Goal: Task Accomplishment & Management: Use online tool/utility

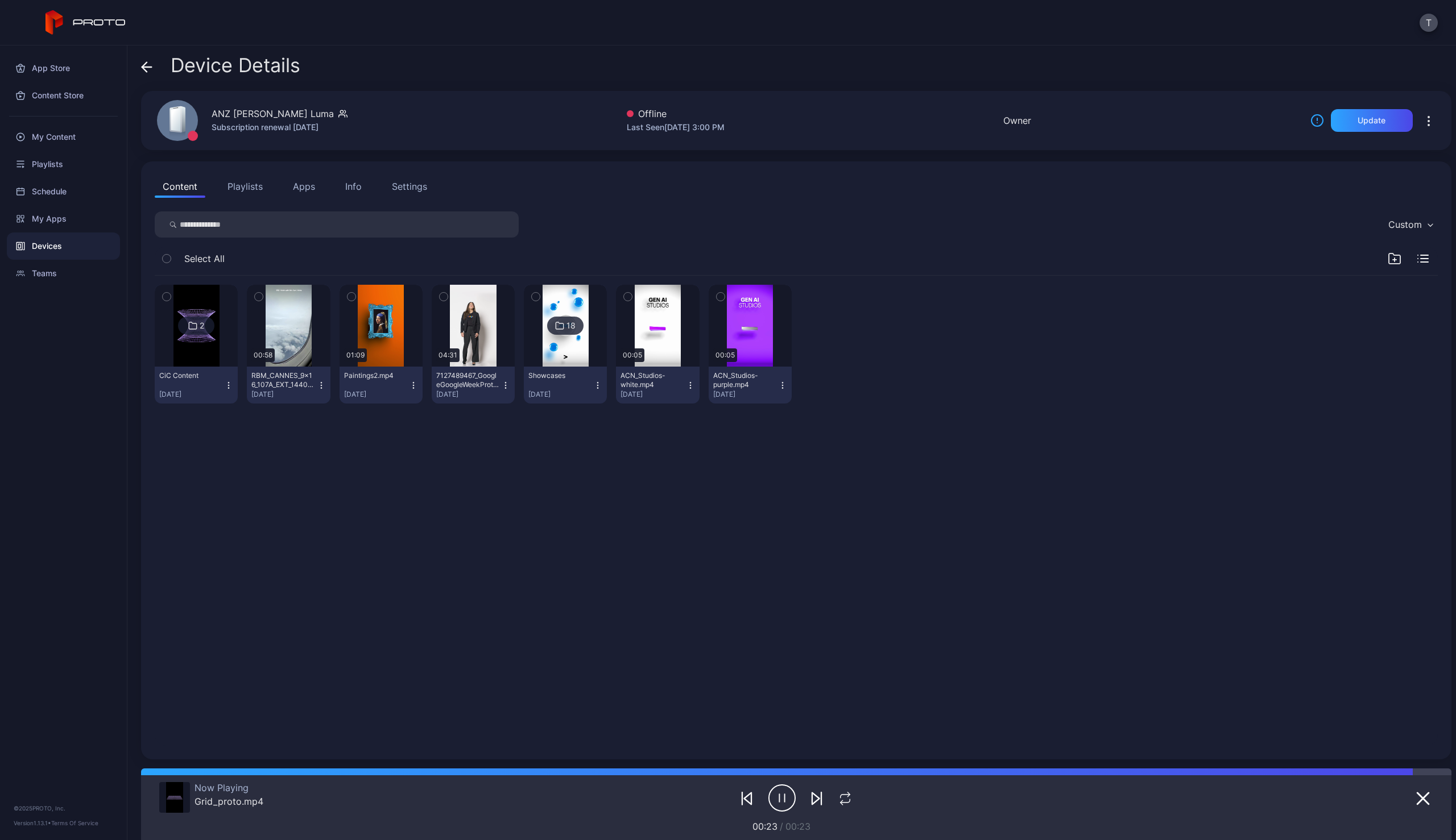
click at [146, 62] on icon at bounding box center [144, 67] width 5 height 10
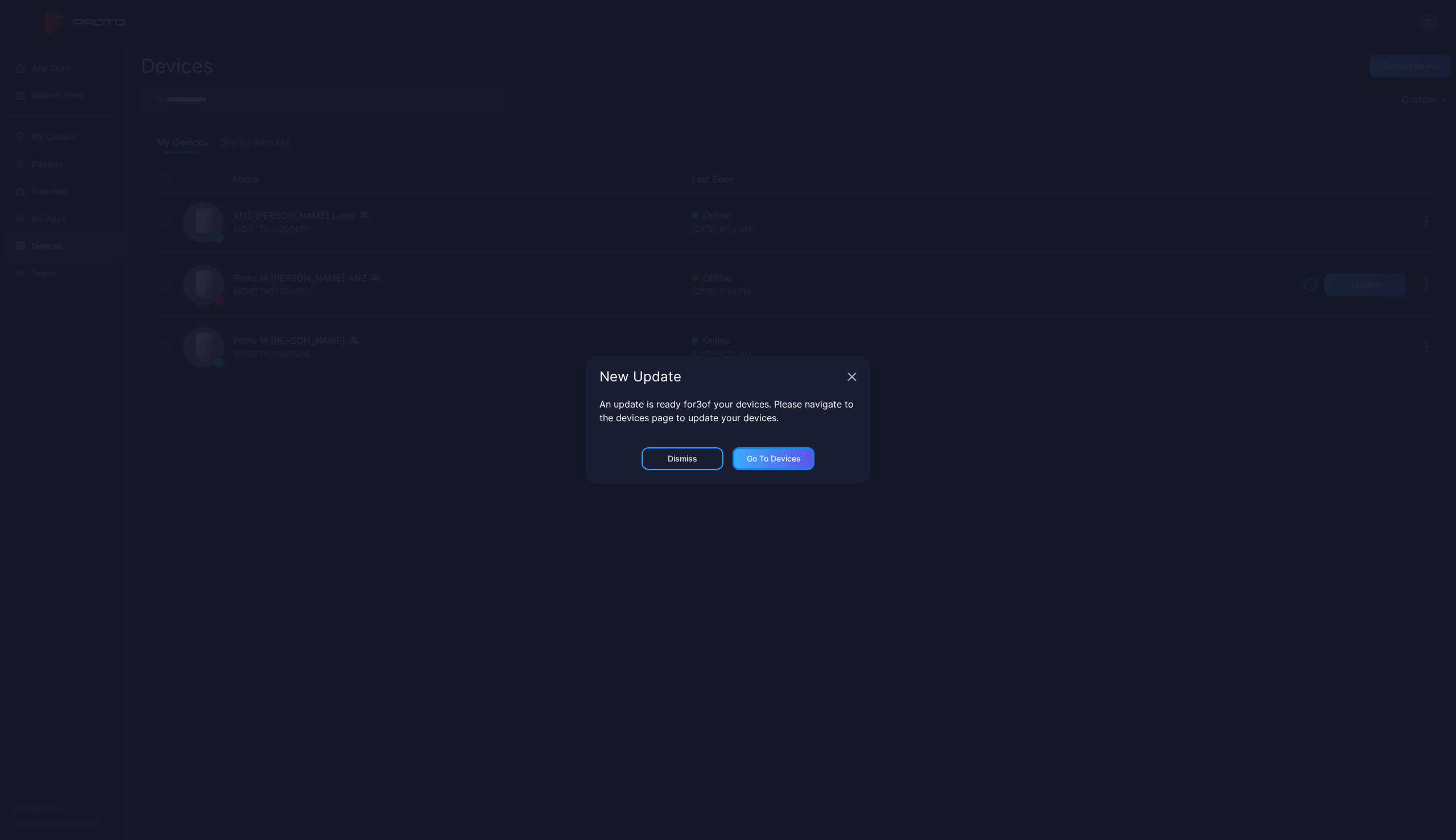
click at [804, 453] on div "Go to devices" at bounding box center [773, 458] width 82 height 23
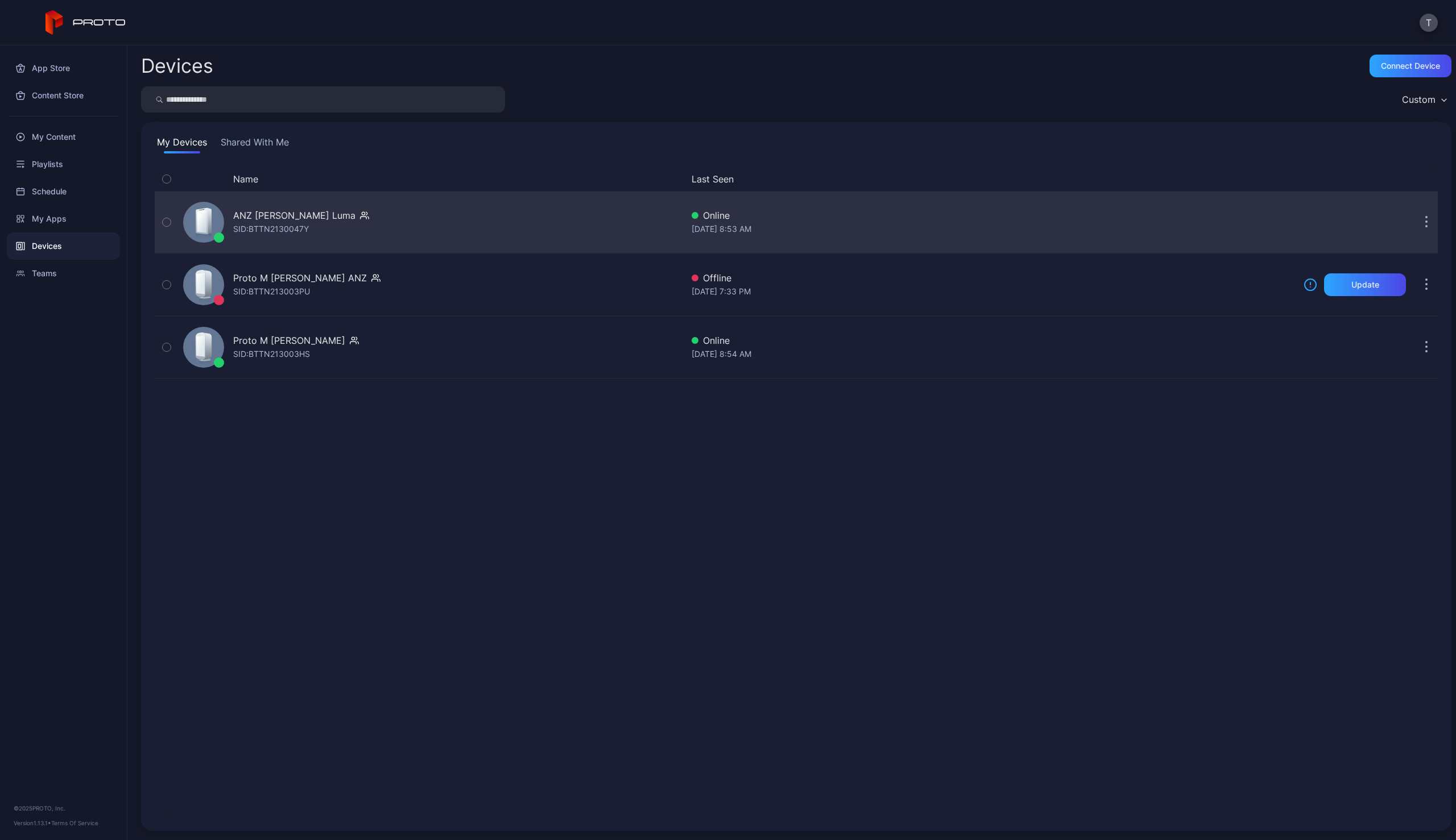
click at [924, 213] on div "Online" at bounding box center [993, 215] width 603 height 14
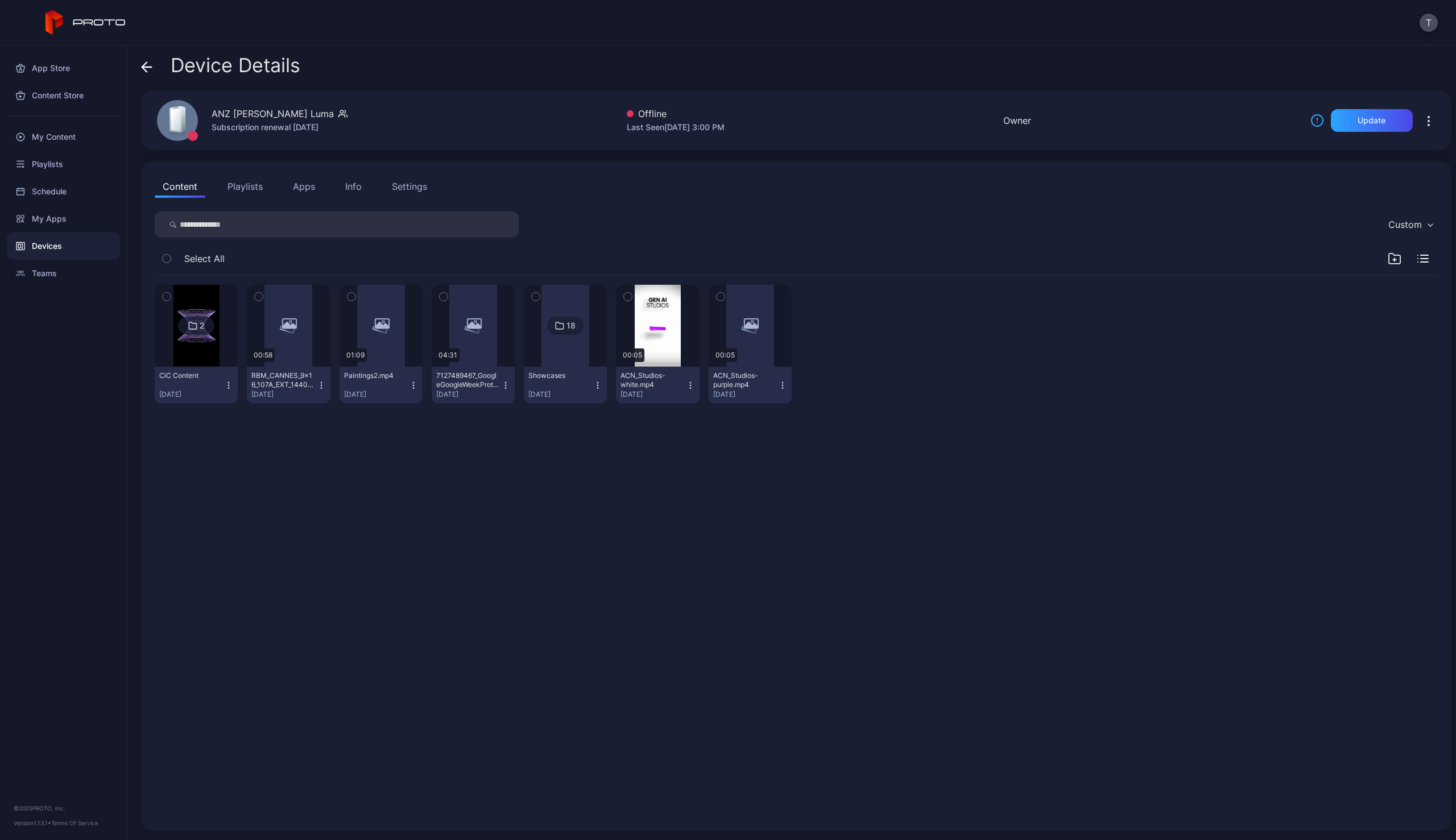
click at [1422, 125] on icon "button" at bounding box center [1428, 121] width 14 height 14
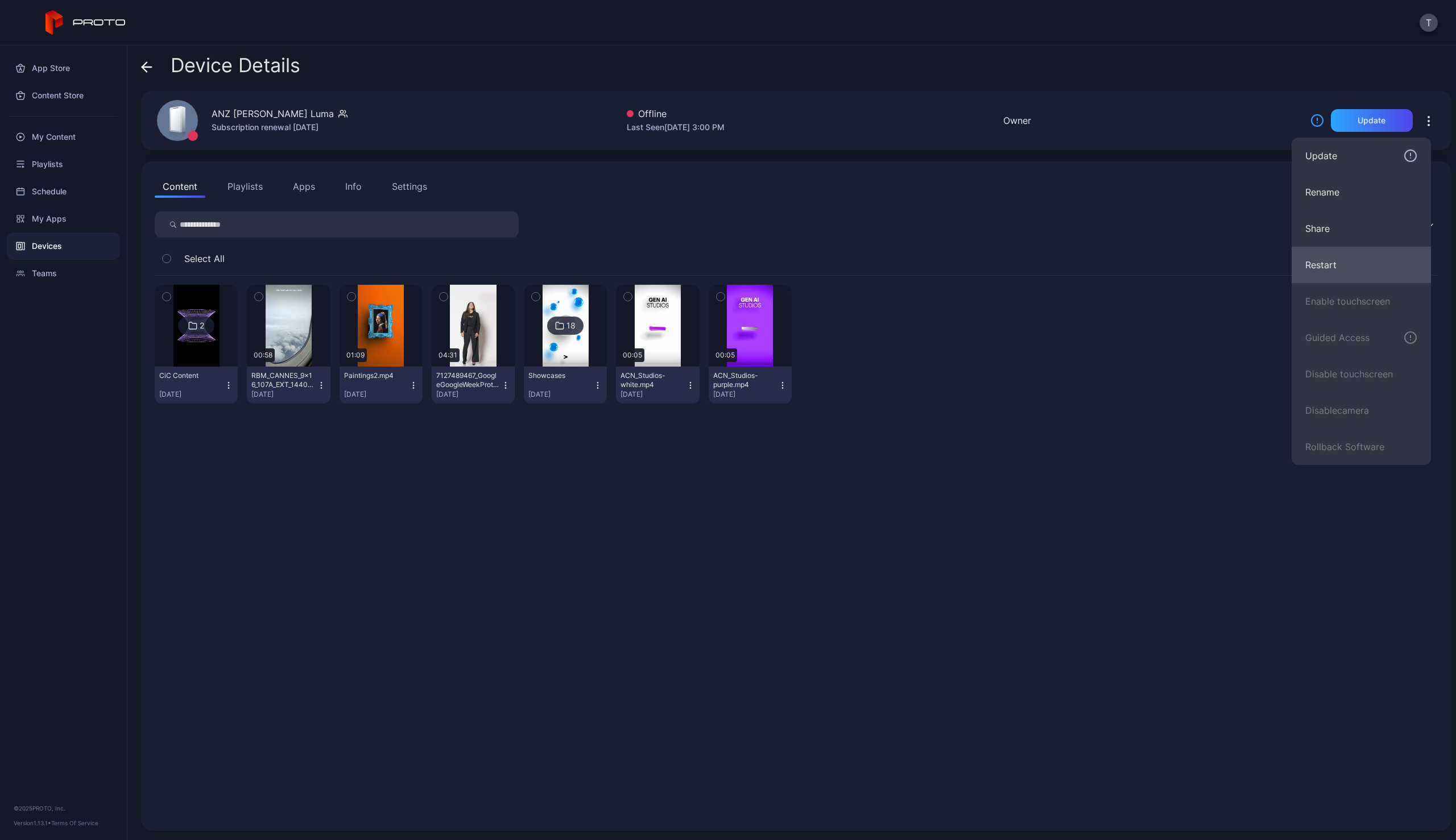
click at [1324, 271] on button "Restart" at bounding box center [1361, 264] width 139 height 36
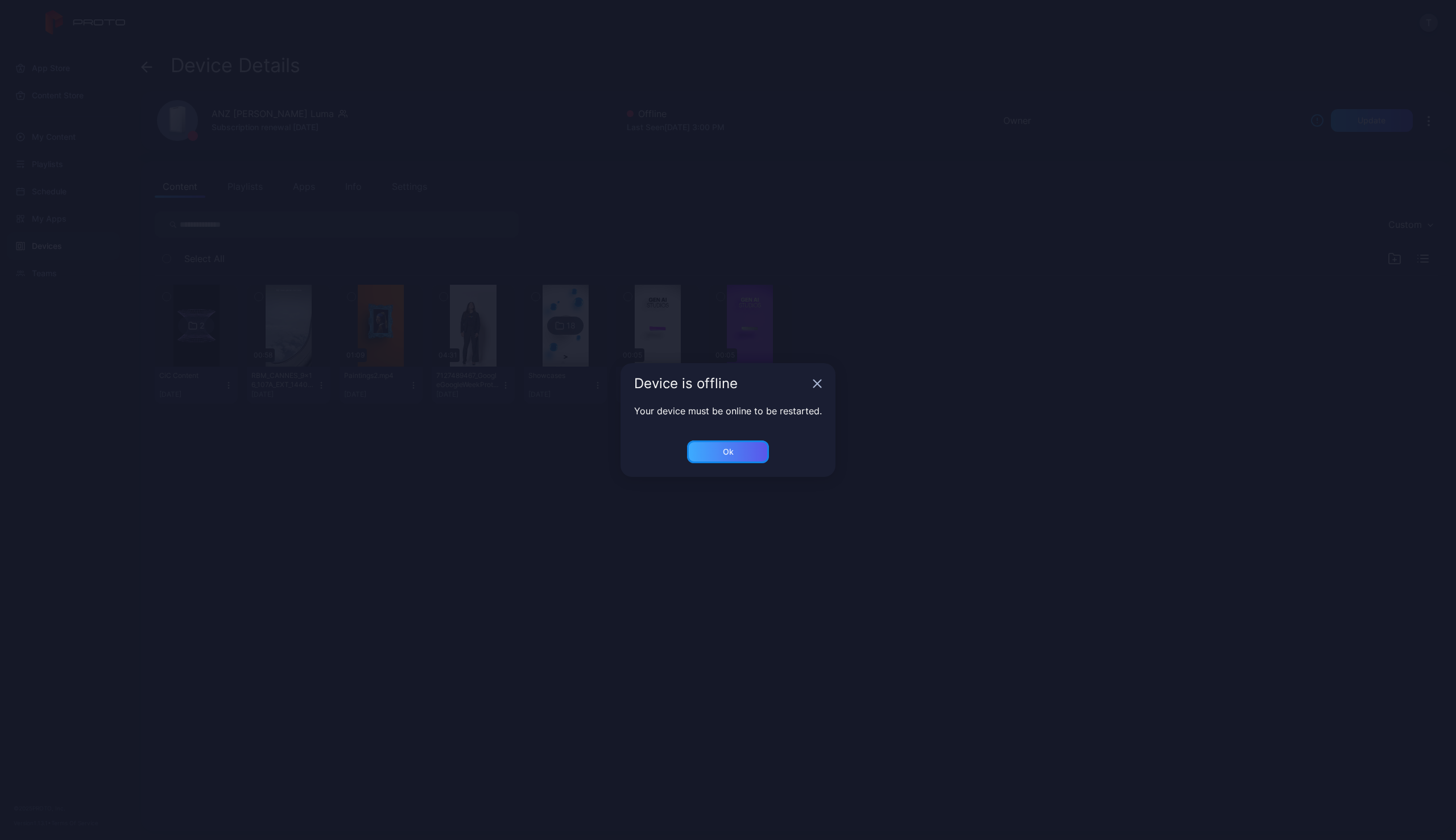
click at [734, 444] on div "Ok" at bounding box center [728, 451] width 82 height 23
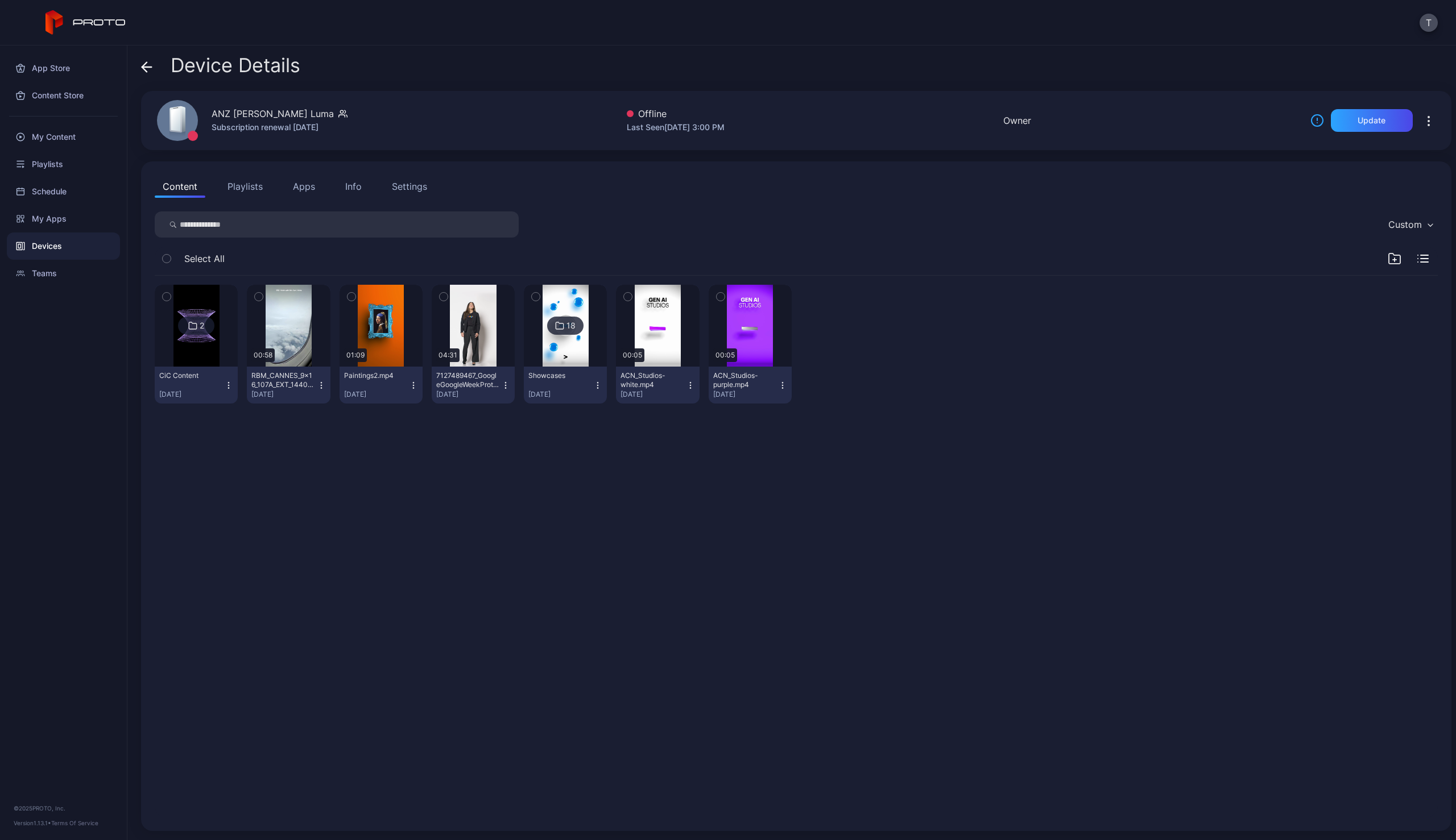
click at [146, 65] on icon at bounding box center [146, 67] width 12 height 12
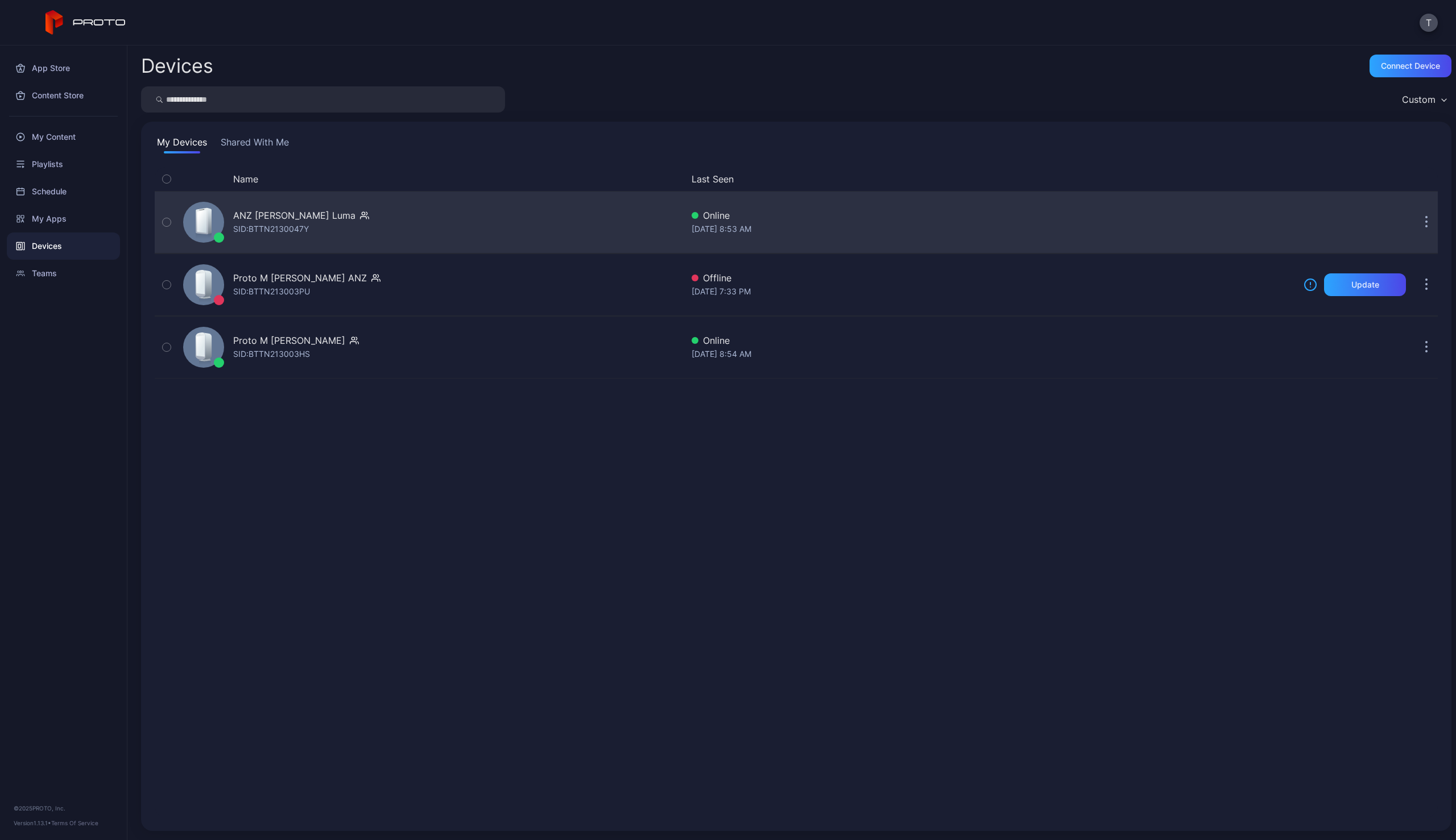
click at [1289, 216] on div "ANZ [PERSON_NAME] [PERSON_NAME]: BTTN2130047Y Online [DATE] 8:53 AM" at bounding box center [795, 222] width 1283 height 57
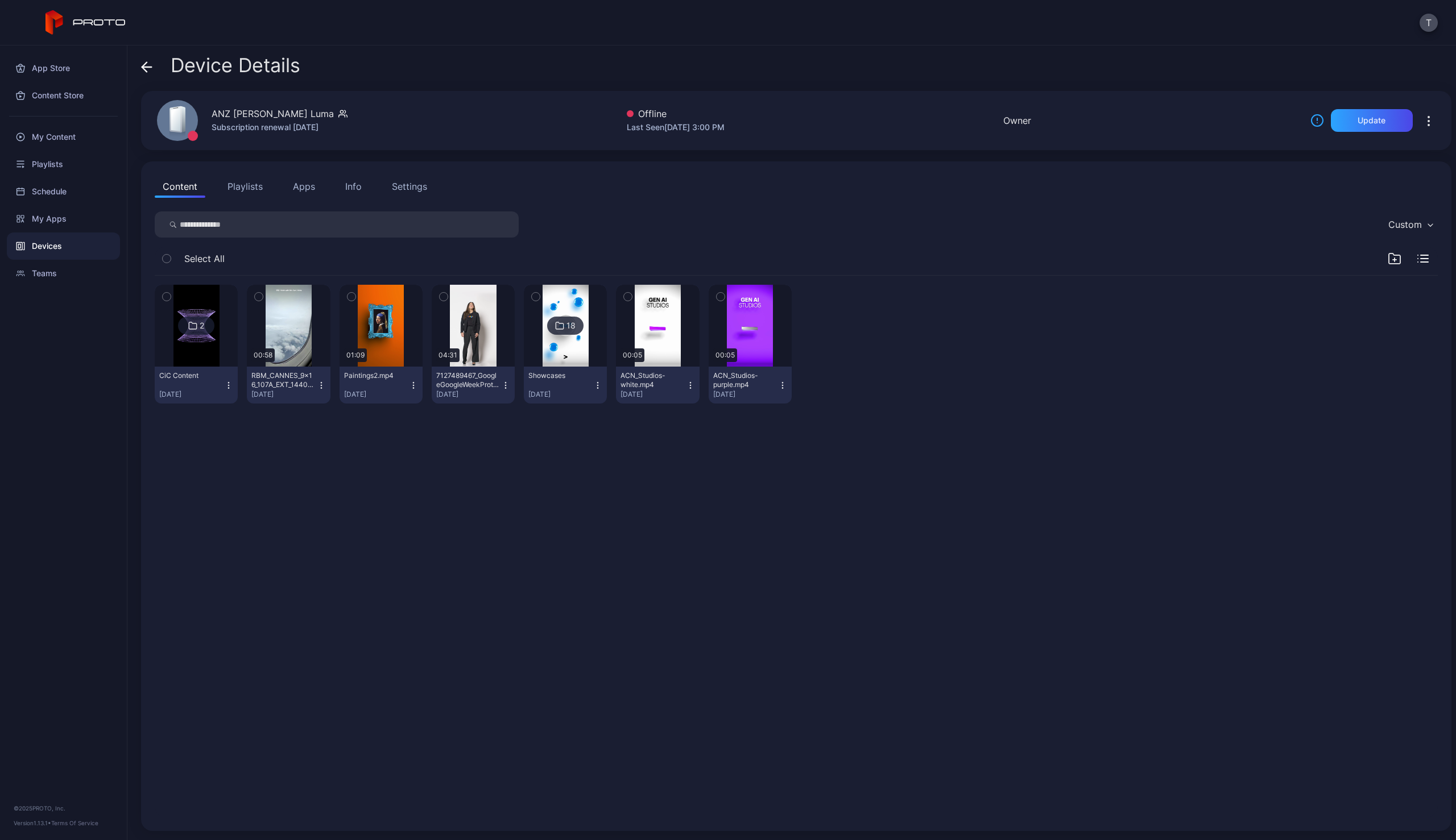
click at [143, 64] on icon at bounding box center [146, 67] width 12 height 12
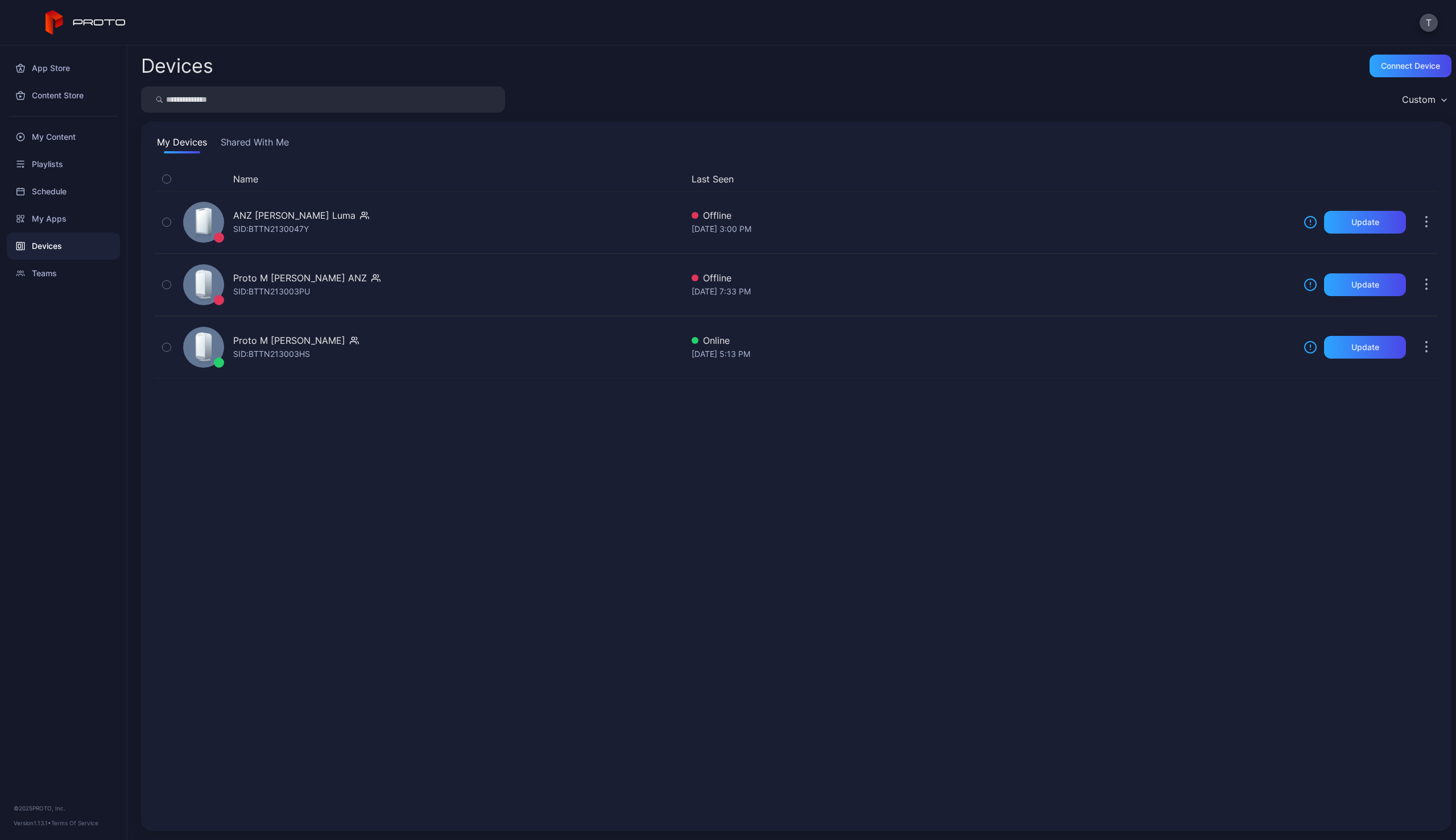
click at [416, 524] on div "Name Last Seen ANZ [PERSON_NAME] [PERSON_NAME]: BTTN2130047Y Offline [DATE] 3:0…" at bounding box center [795, 492] width 1283 height 651
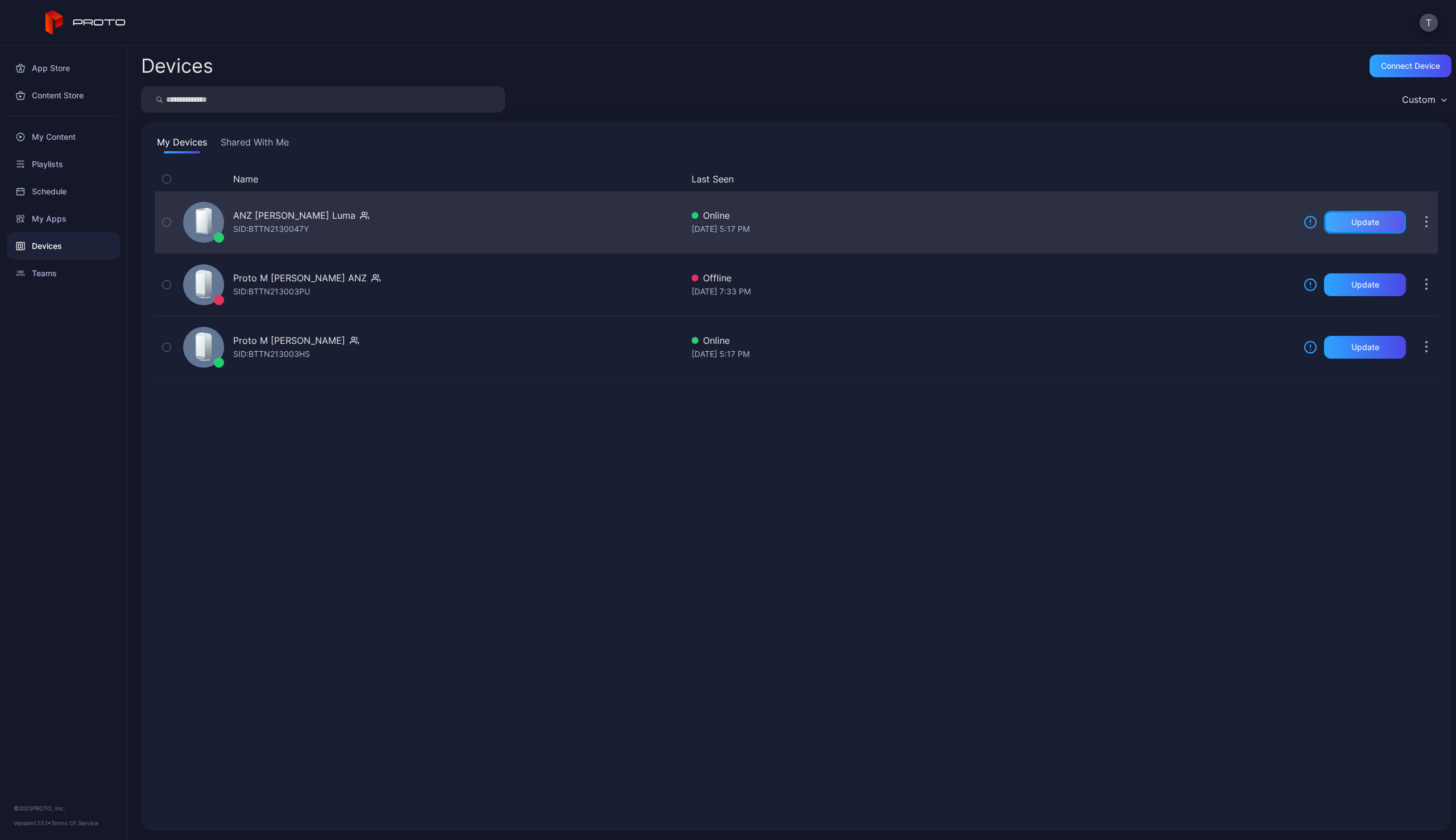
click at [1365, 226] on div "Update" at bounding box center [1365, 222] width 82 height 23
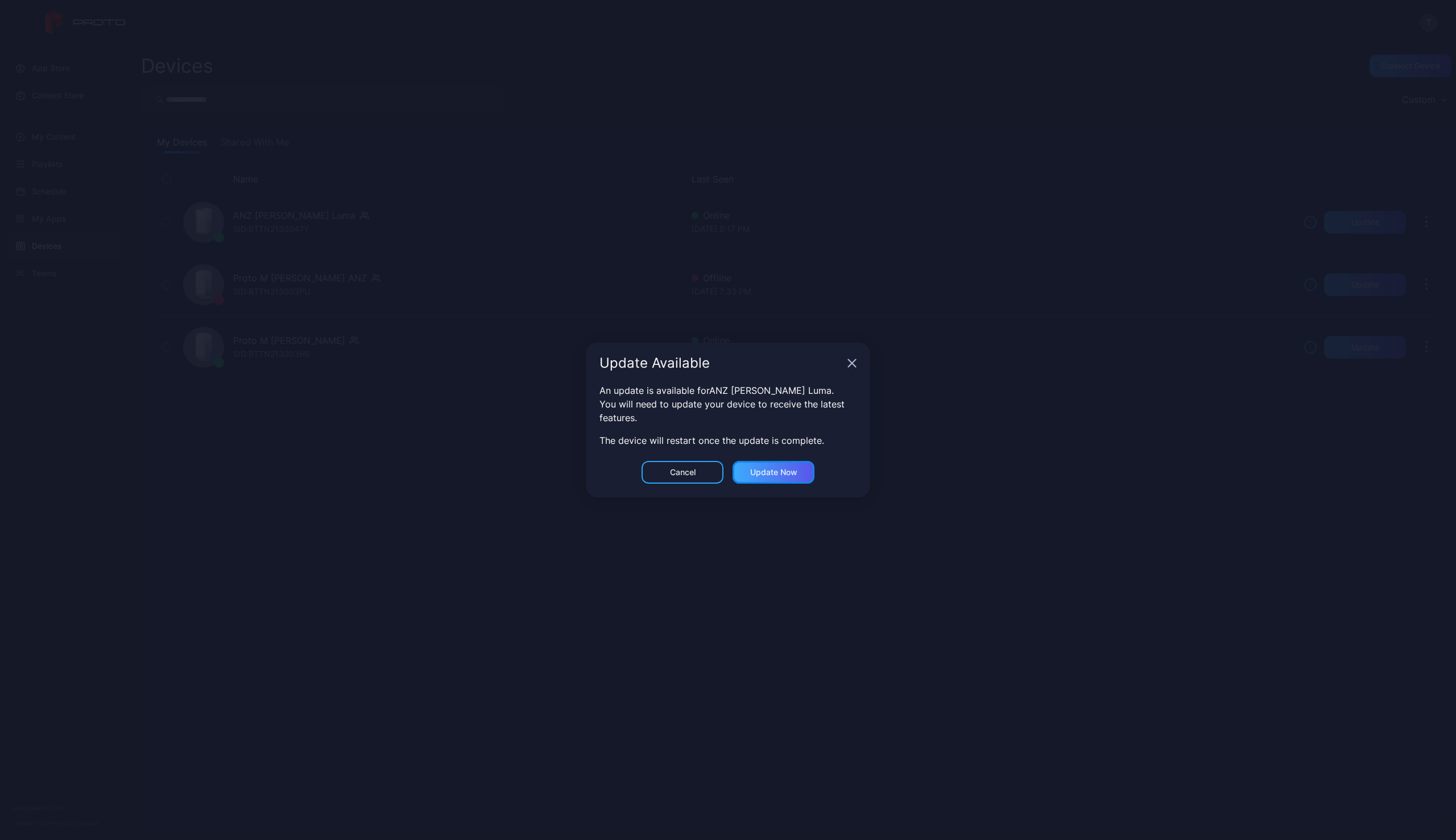
click at [782, 469] on div "Update now" at bounding box center [774, 472] width 47 height 9
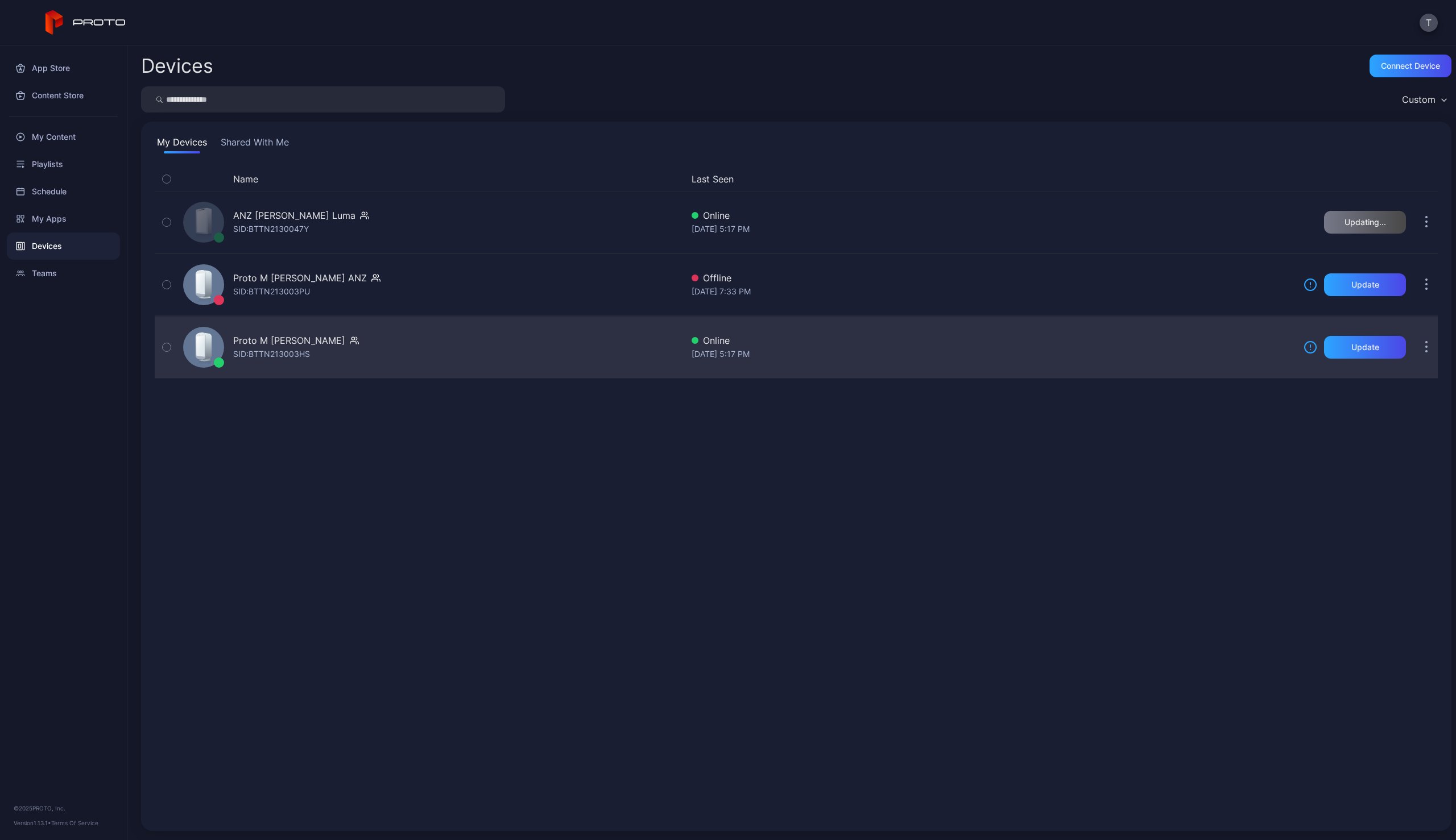
click at [564, 367] on div "Proto M Syd ANZ SID: BTTN213003HS" at bounding box center [431, 346] width 504 height 57
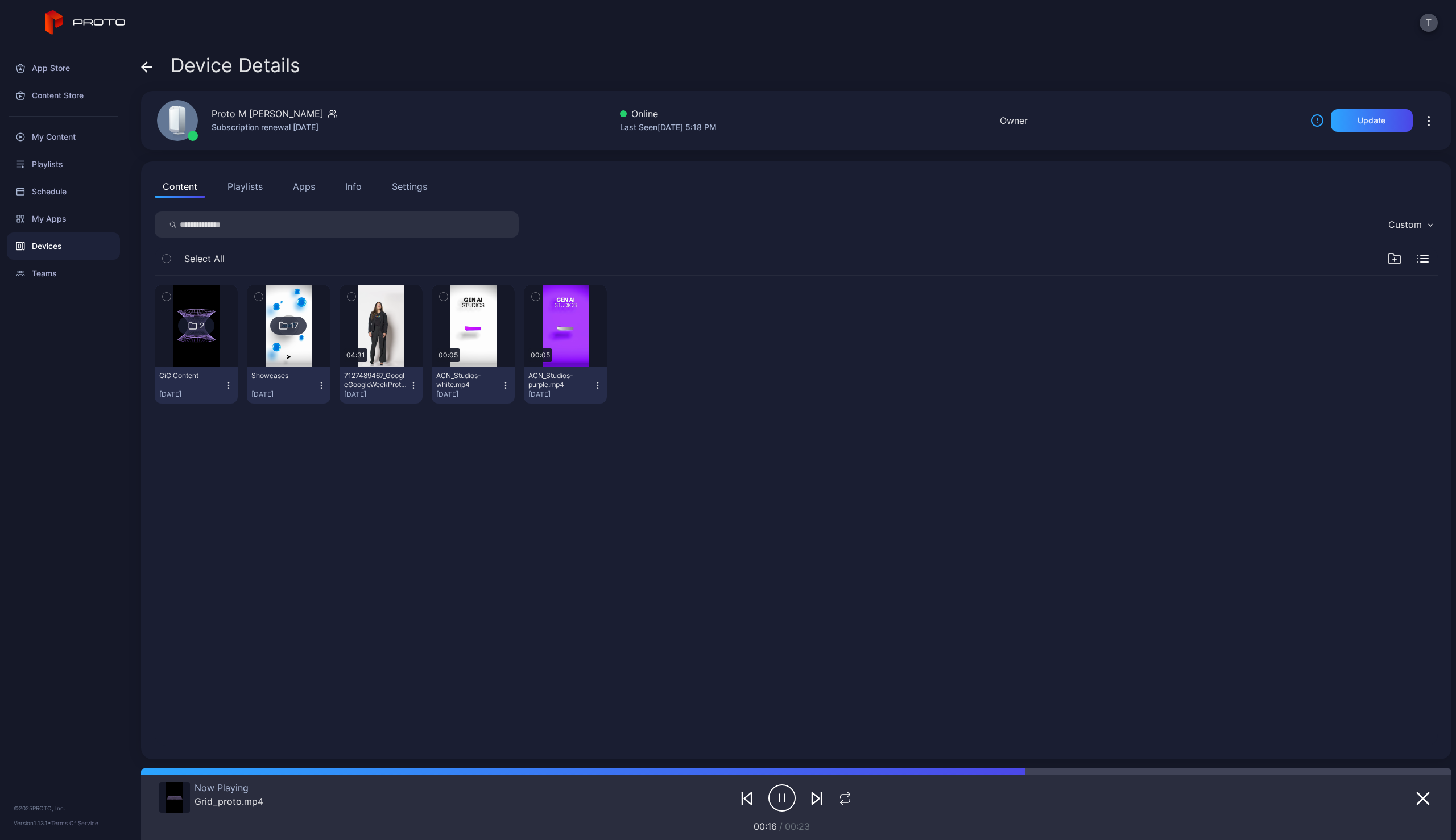
click at [149, 67] on icon at bounding box center [146, 67] width 10 height 0
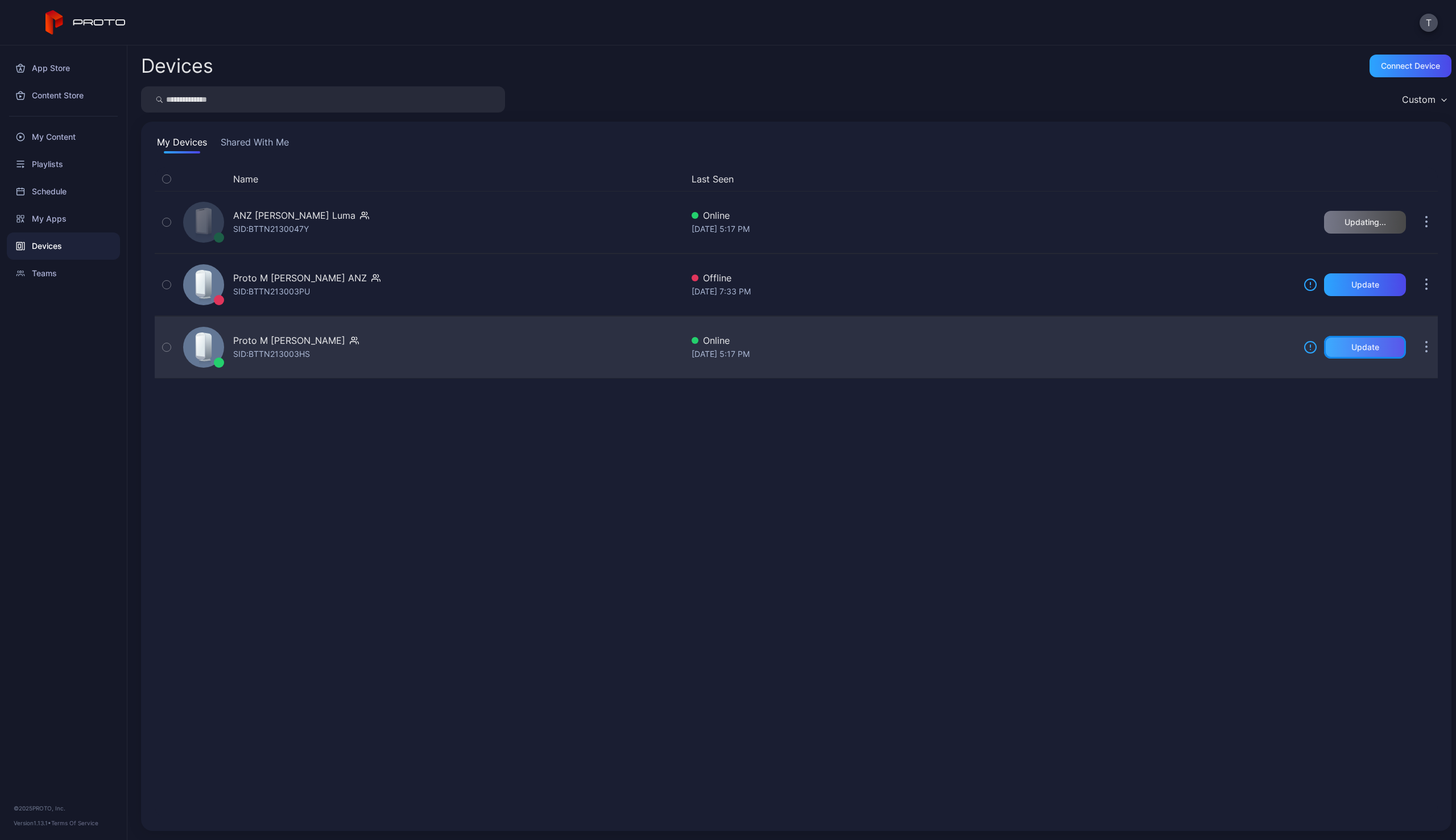
click at [1359, 350] on div "Update" at bounding box center [1365, 347] width 28 height 9
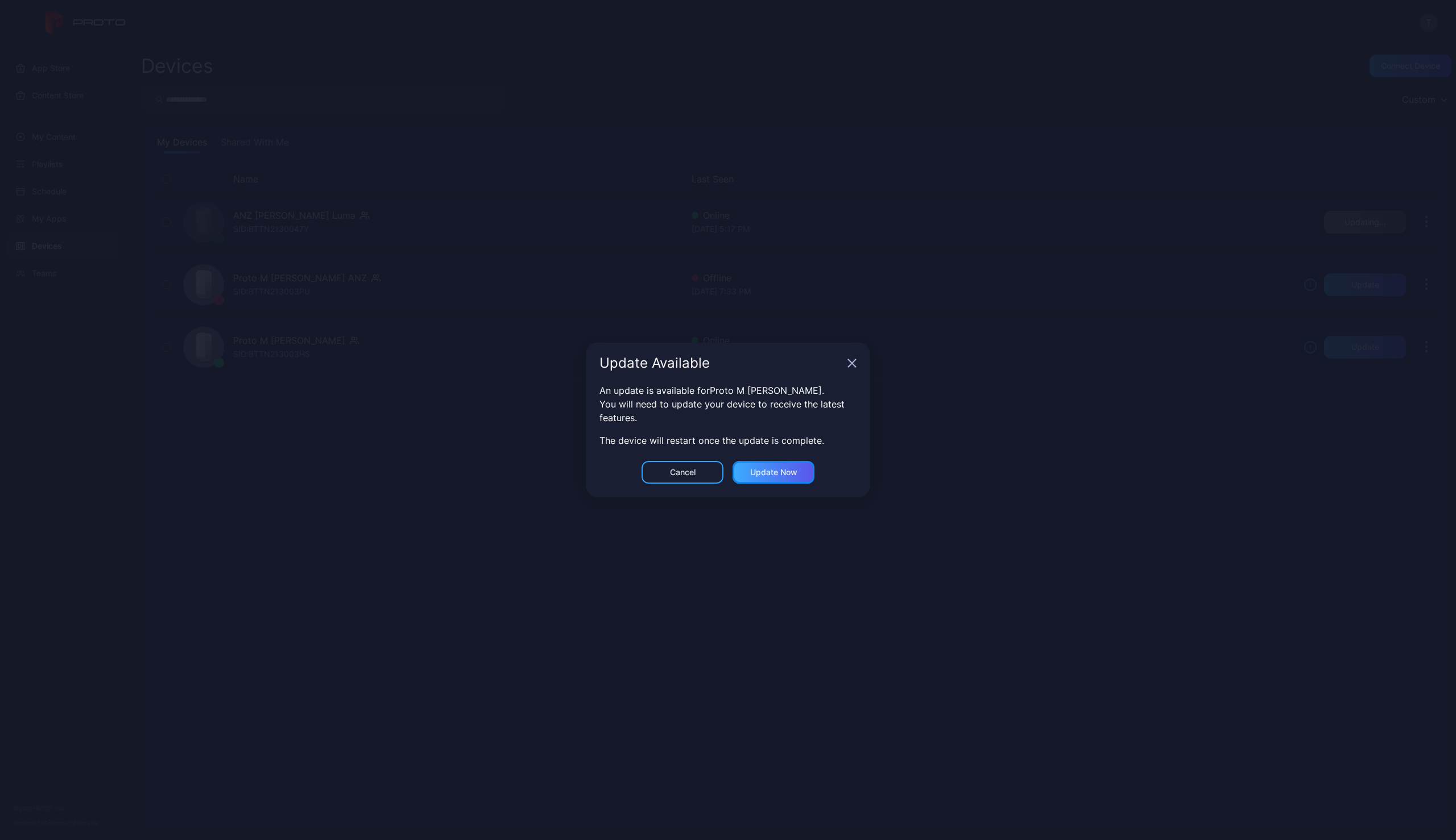
click at [756, 469] on div "Update now" at bounding box center [774, 472] width 47 height 9
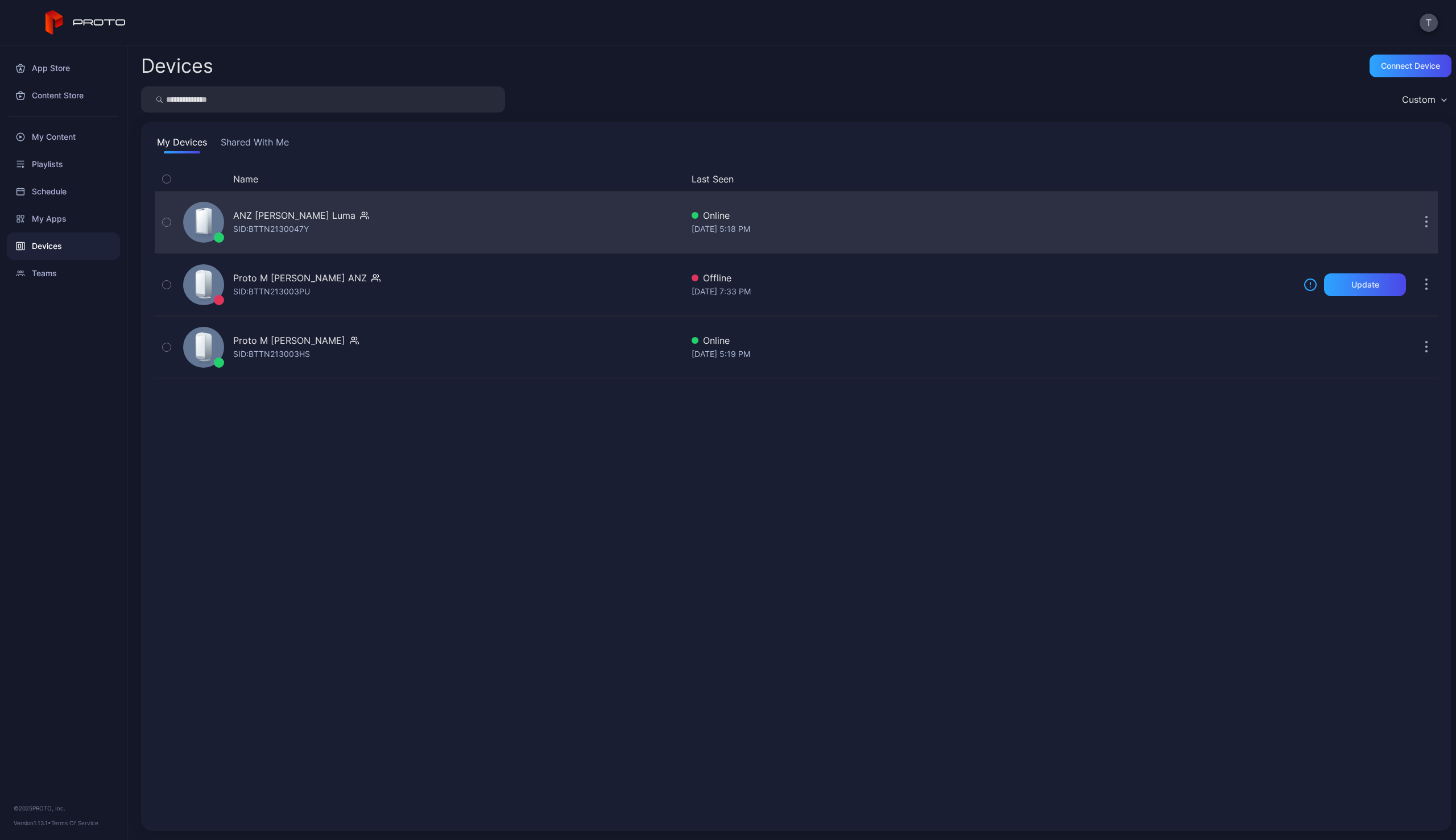
click at [356, 215] on div "ANZ [PERSON_NAME] [PERSON_NAME]: BTTN2130047Y" at bounding box center [431, 222] width 504 height 57
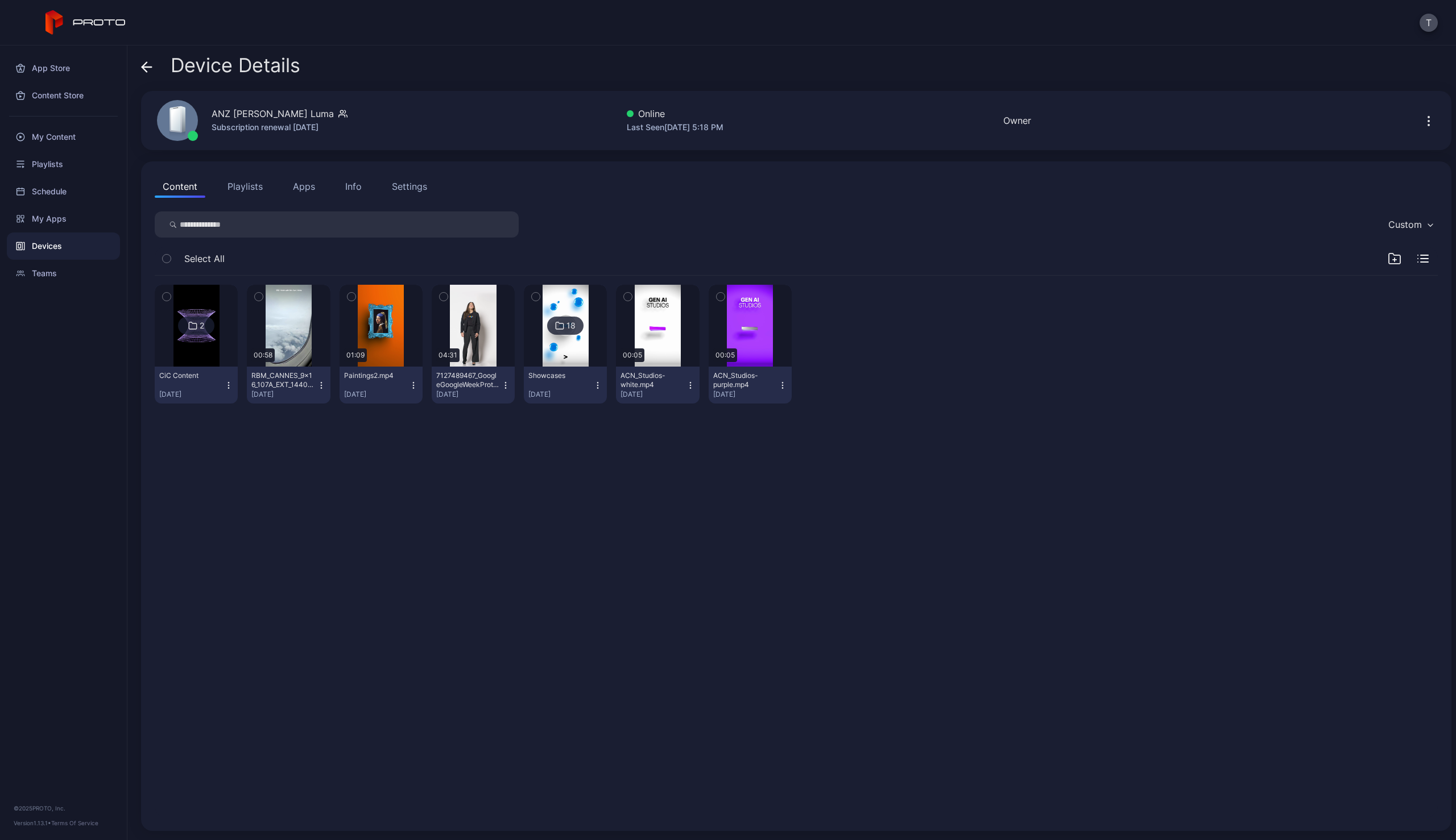
click at [194, 351] on img at bounding box center [196, 326] width 46 height 82
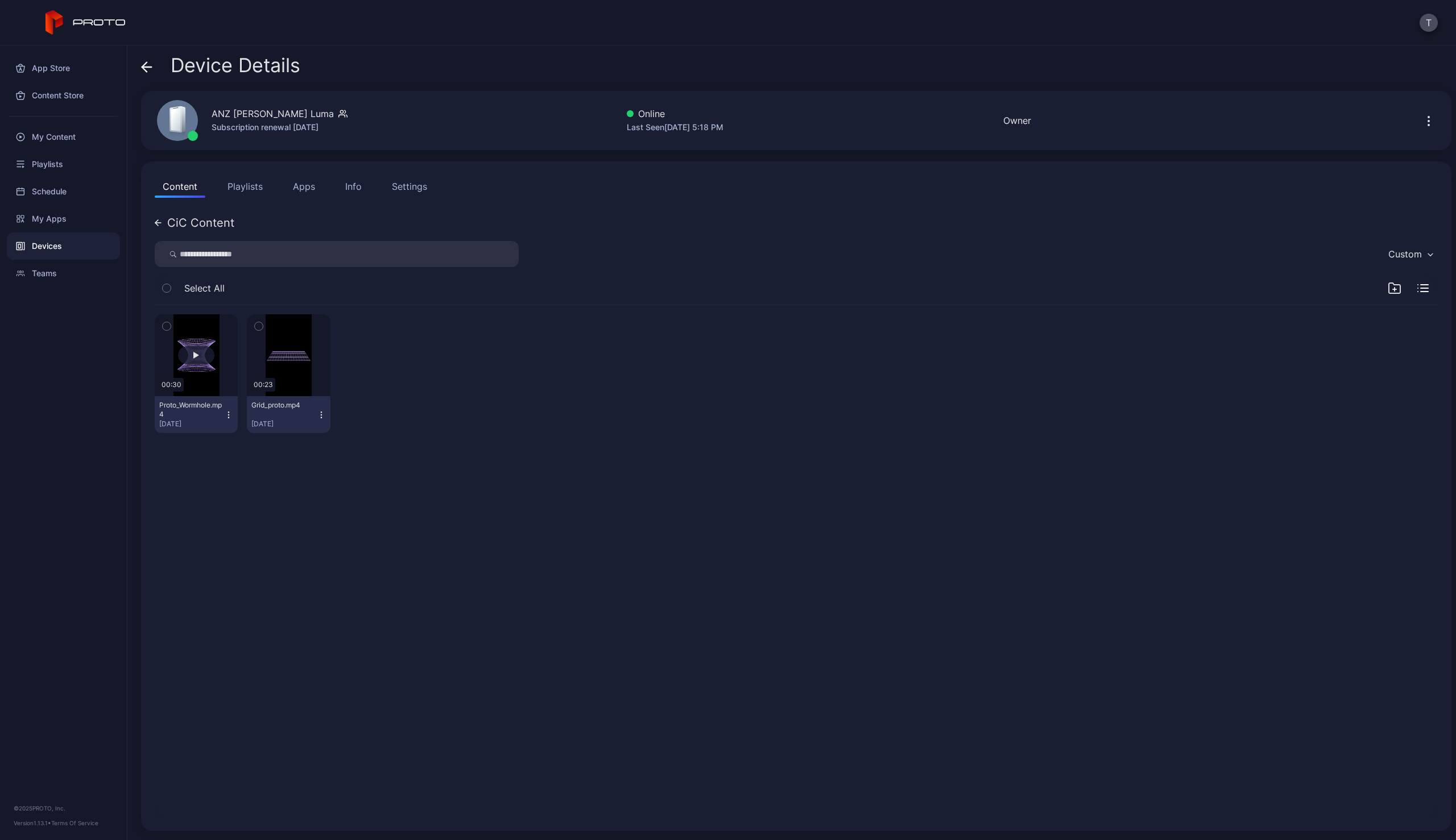
click at [205, 383] on button "button" at bounding box center [196, 355] width 83 height 82
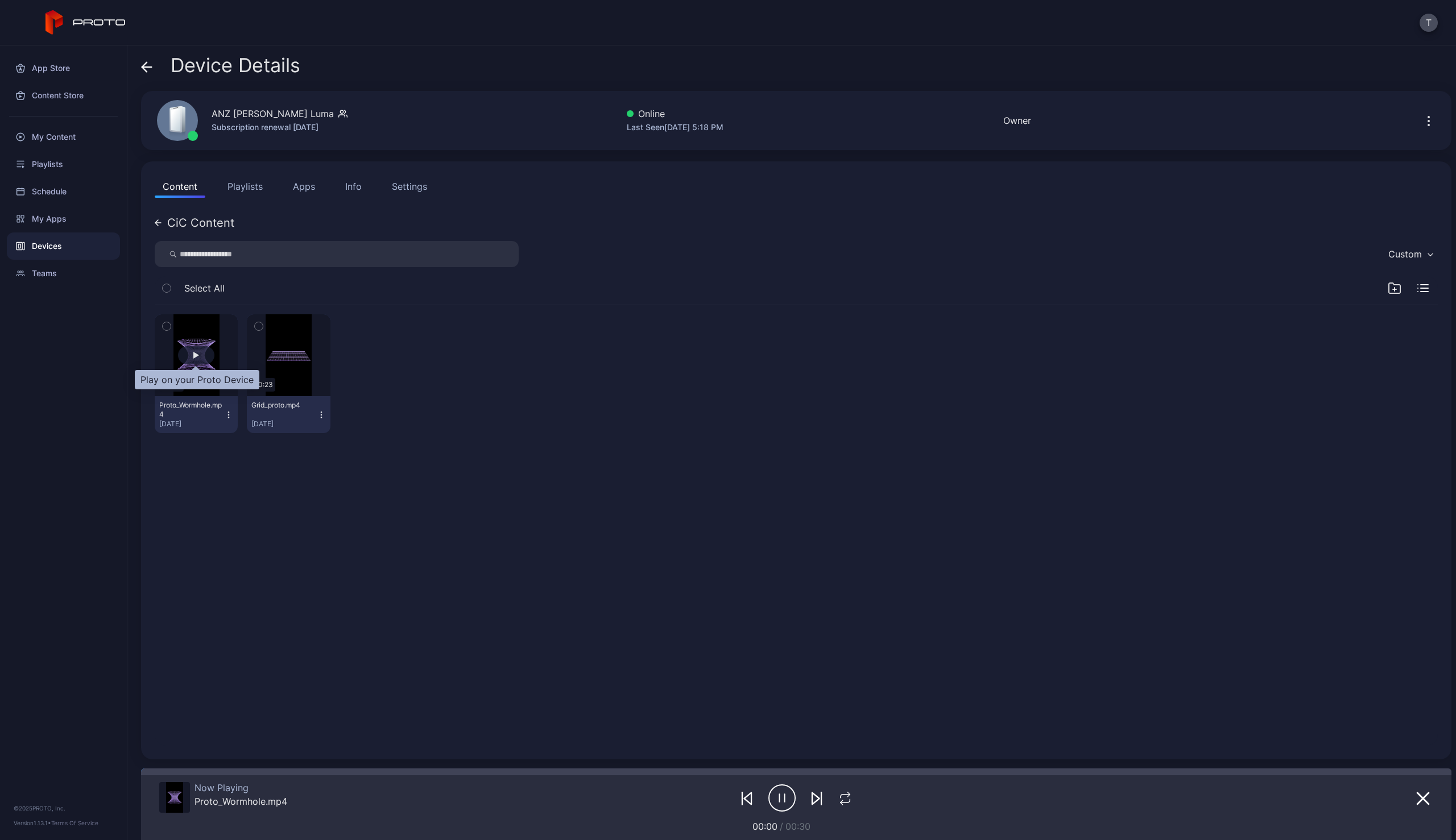
click at [199, 354] on div "button" at bounding box center [196, 355] width 36 height 18
click at [144, 66] on icon at bounding box center [146, 67] width 12 height 12
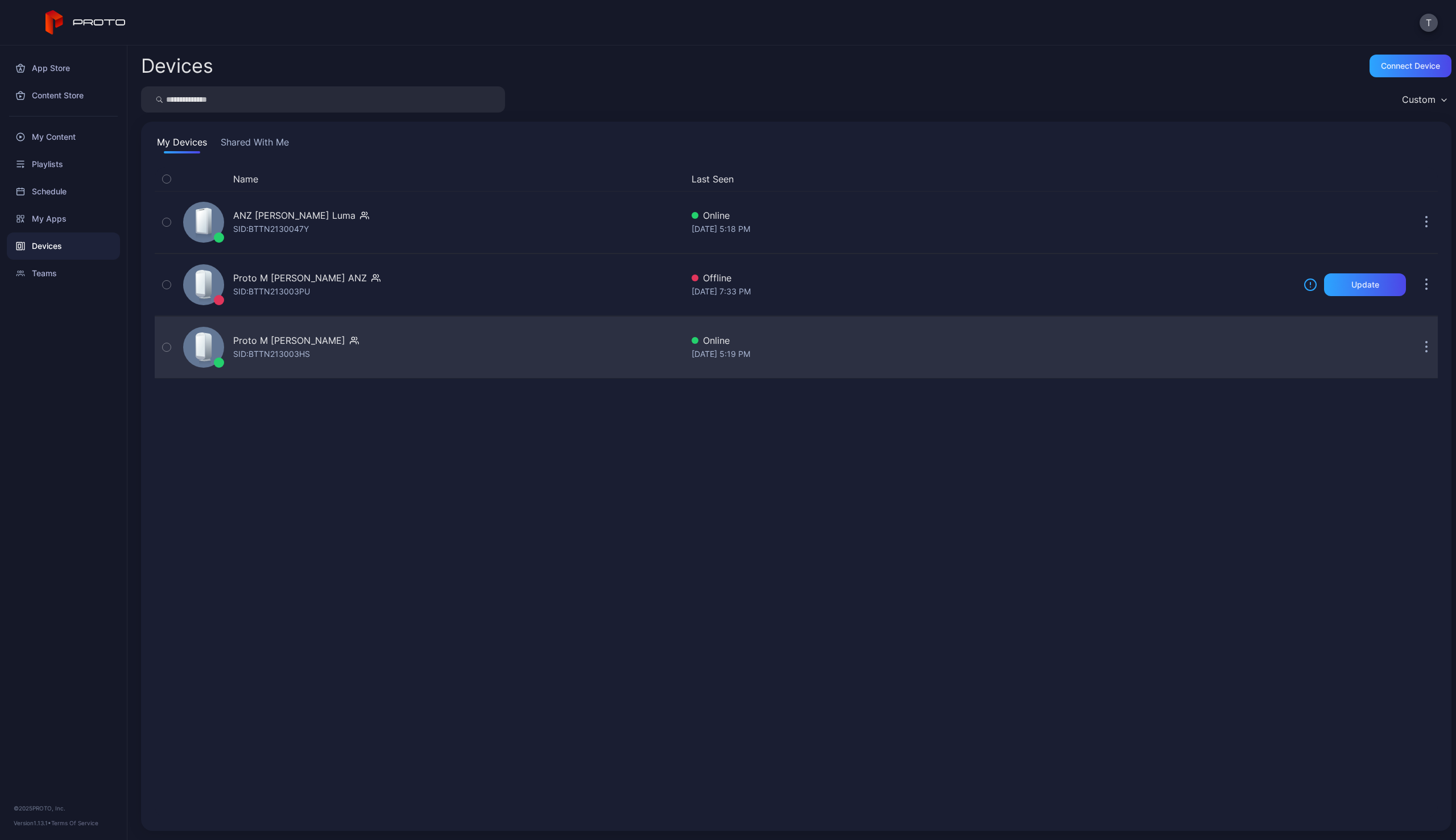
click at [1114, 346] on div "Online" at bounding box center [993, 340] width 603 height 14
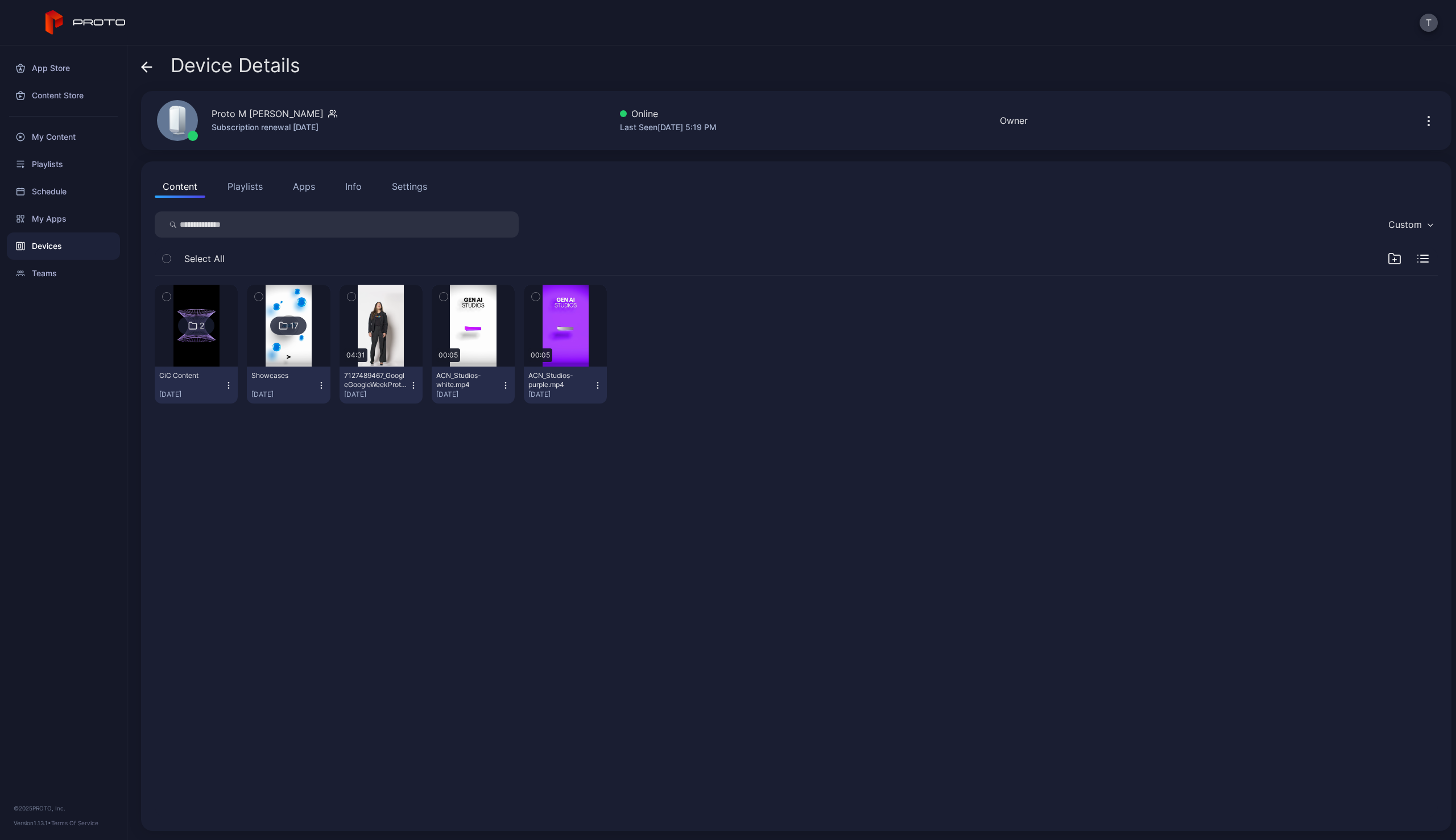
click at [193, 337] on img at bounding box center [196, 326] width 46 height 82
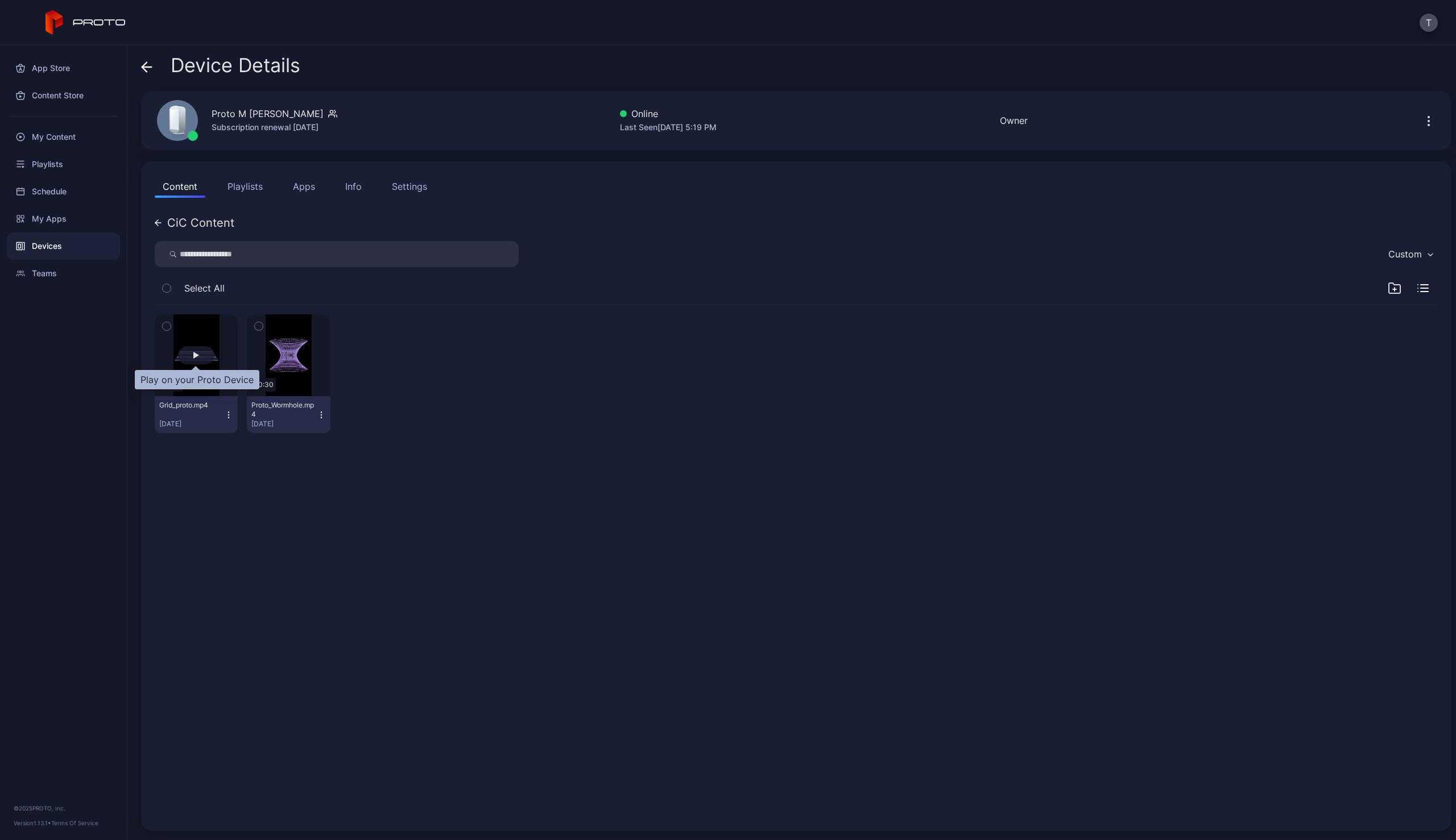
click at [199, 354] on div "button" at bounding box center [196, 355] width 36 height 18
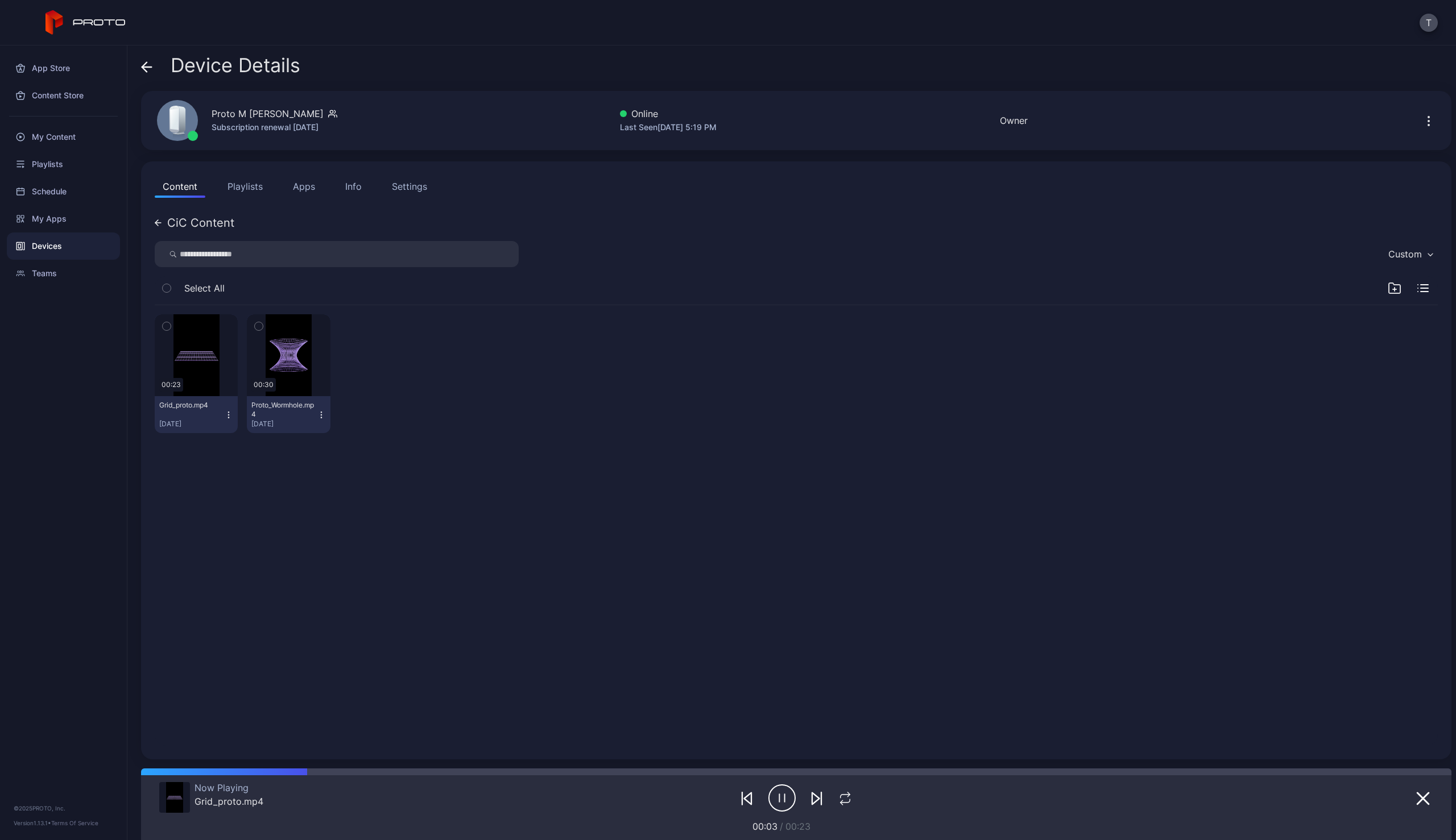
click at [145, 61] on icon at bounding box center [146, 67] width 12 height 12
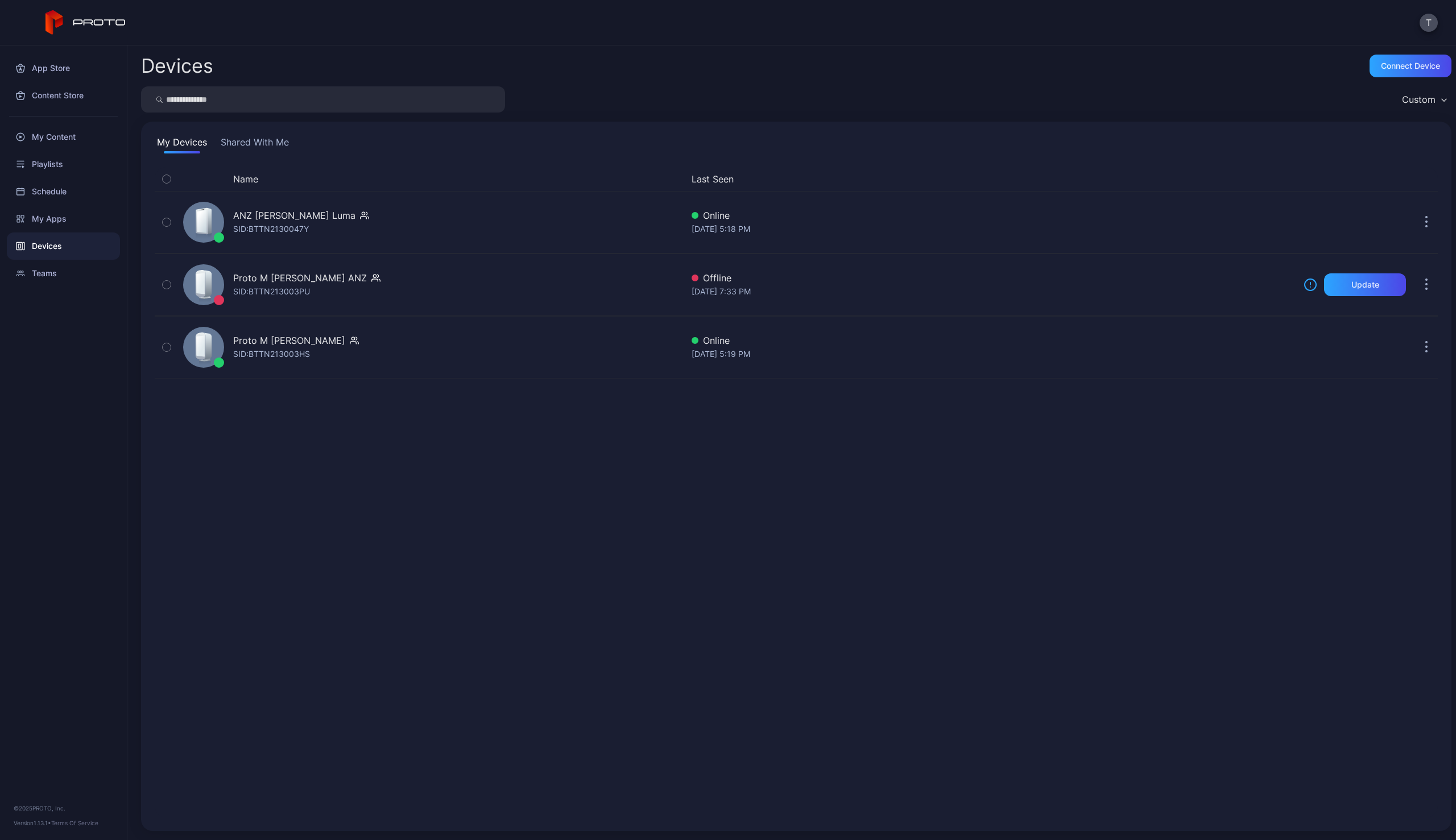
click at [496, 532] on div "Name Last Seen ANZ Syd Proto Luma SID: BTTN2130047Y Online Sep 18, 2025 at 5:18…" at bounding box center [795, 492] width 1283 height 651
